Goal: Task Accomplishment & Management: Use online tool/utility

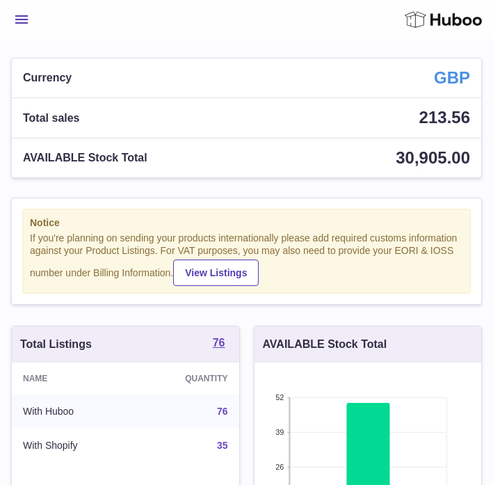
scroll to position [217, 227]
click at [16, 16] on span "Menu" at bounding box center [21, 19] width 13 height 8
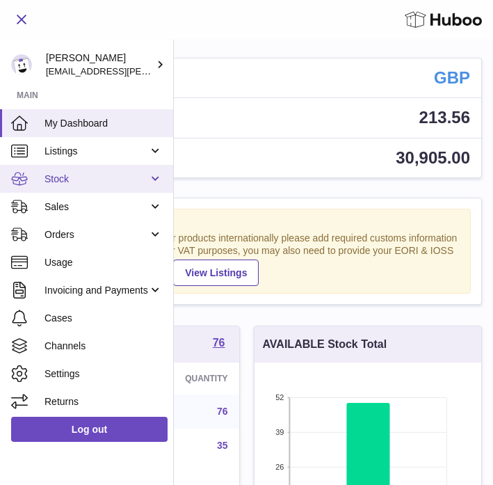
click at [65, 184] on span "Stock" at bounding box center [96, 178] width 104 height 13
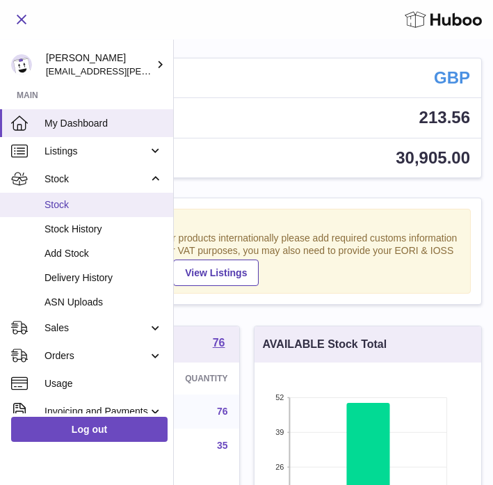
click at [63, 198] on span "Stock" at bounding box center [103, 204] width 118 height 13
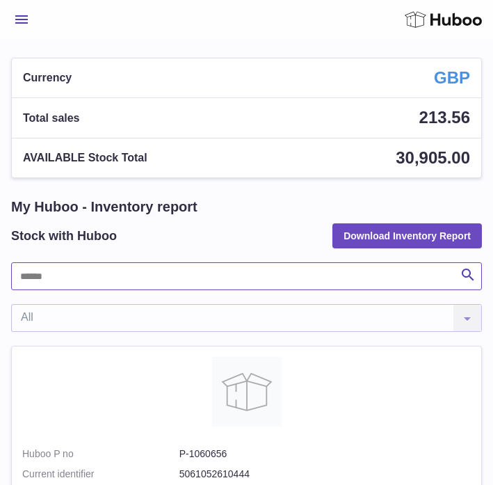
click at [60, 275] on input "text" at bounding box center [246, 276] width 471 height 28
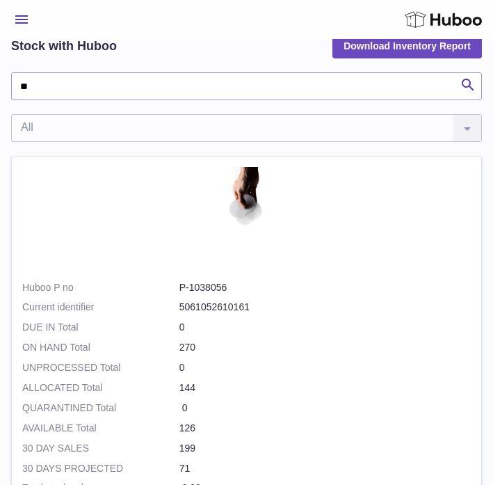
scroll to position [154, 0]
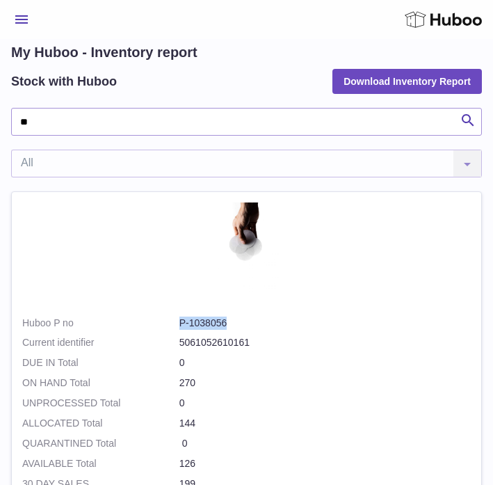
drag, startPoint x: 179, startPoint y: 325, endPoint x: 241, endPoint y: 325, distance: 61.9
click at [241, 325] on dl "Huboo P no P-1038056 Current identifier 5061052610161" at bounding box center [246, 336] width 448 height 40
copy dl "P-1038056"
click at [70, 125] on input "**" at bounding box center [246, 122] width 471 height 28
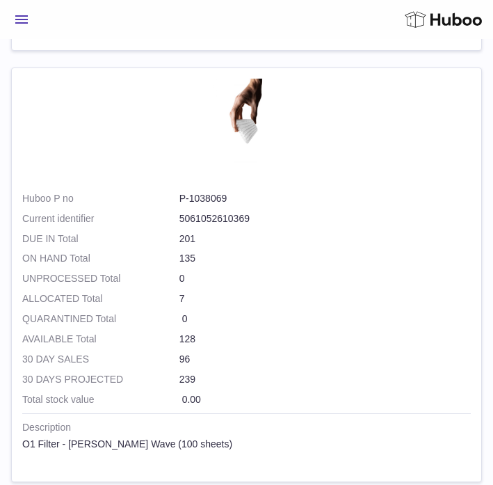
scroll to position [1617, 0]
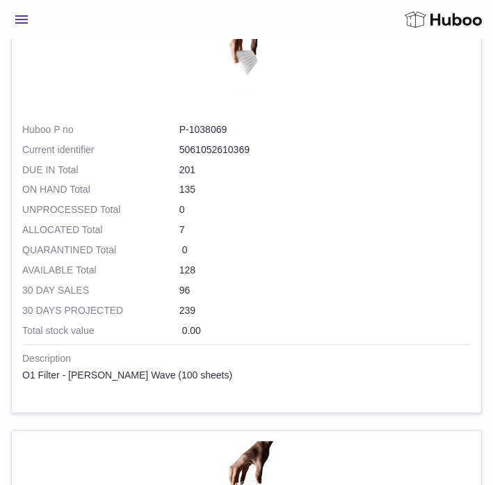
click at [213, 133] on dd "P-1038069" at bounding box center [324, 129] width 291 height 13
copy dl "P-1038069"
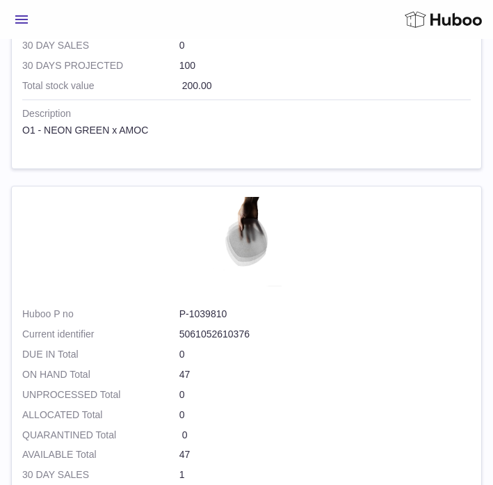
scroll to position [0, 0]
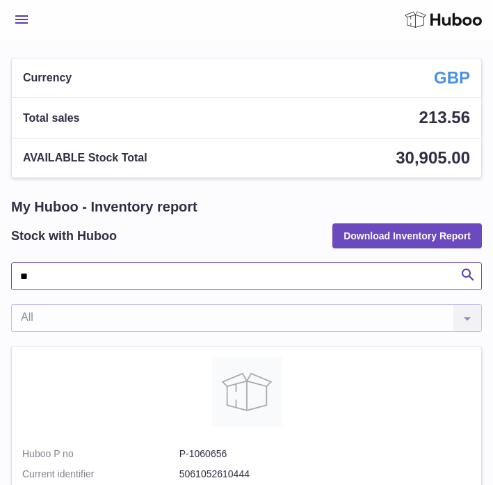
click at [67, 275] on input "**" at bounding box center [246, 276] width 471 height 28
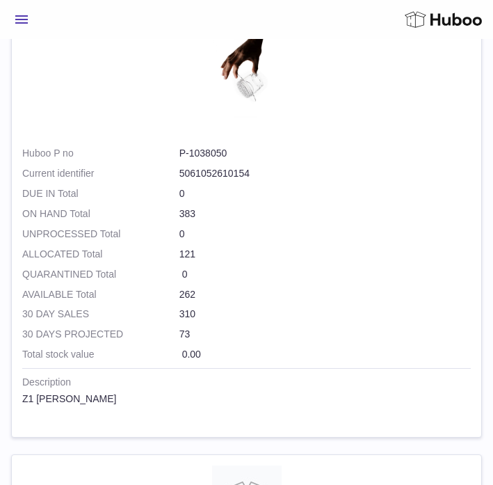
scroll to position [2915, 0]
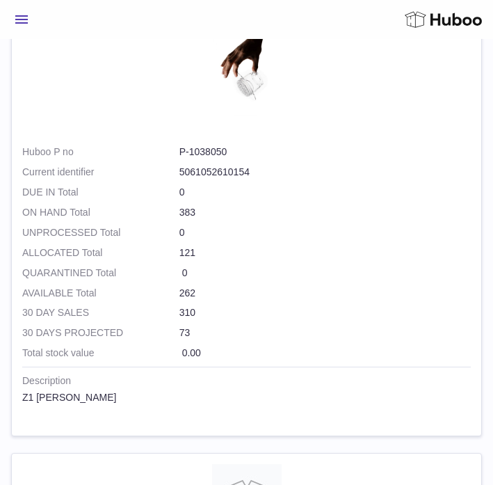
click at [214, 147] on dd "P-1038050" at bounding box center [324, 151] width 291 height 13
copy dl "P-1038050"
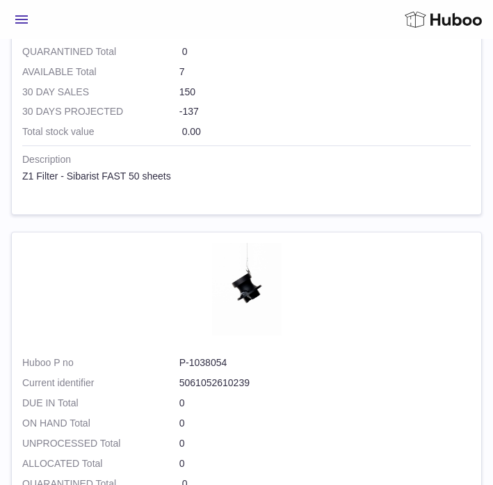
scroll to position [0, 0]
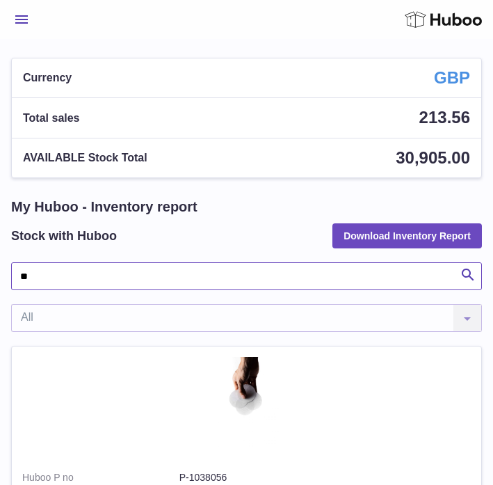
click at [47, 277] on input "**" at bounding box center [246, 276] width 471 height 28
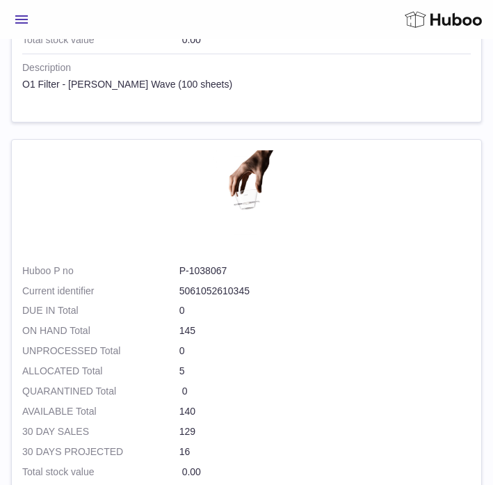
scroll to position [1913, 0]
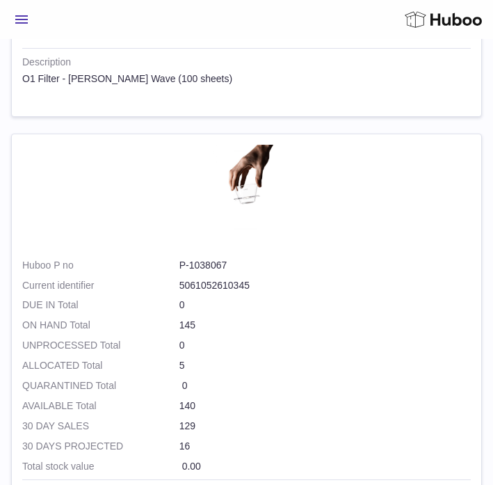
type input "**"
click at [183, 264] on dd "P-1038067" at bounding box center [324, 265] width 291 height 13
copy dl "P-1038067"
